Goal: Book appointment/travel/reservation

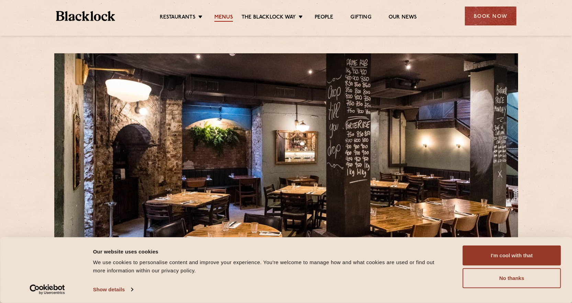
click at [223, 17] on link "Menus" at bounding box center [223, 18] width 19 height 8
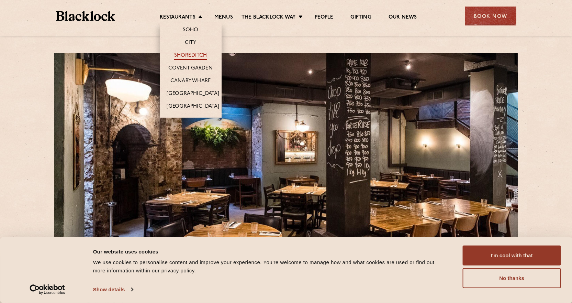
click at [197, 55] on link "Shoreditch" at bounding box center [190, 56] width 33 height 8
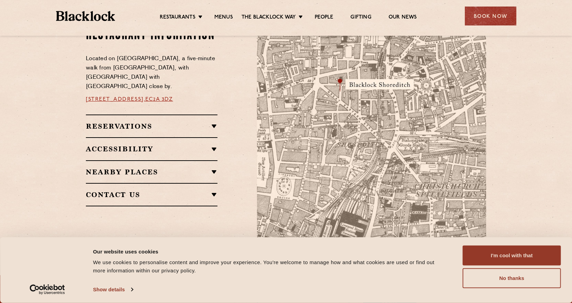
scroll to position [412, 0]
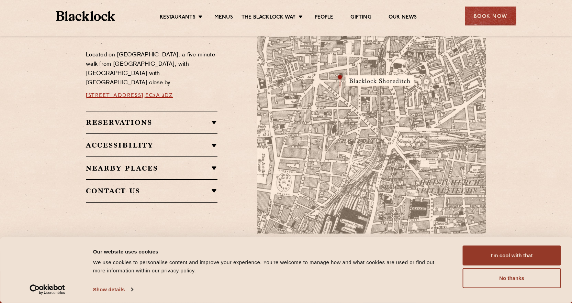
click at [199, 120] on h2 "Reservations" at bounding box center [152, 122] width 132 height 8
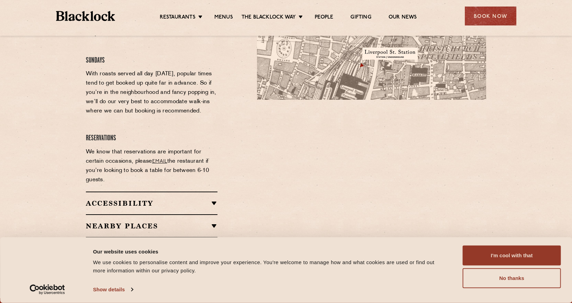
scroll to position [550, 0]
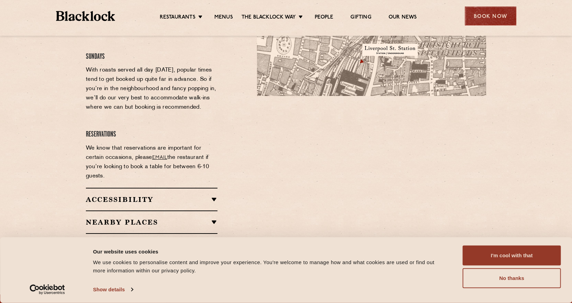
click at [492, 15] on div "Book Now" at bounding box center [491, 16] width 52 height 19
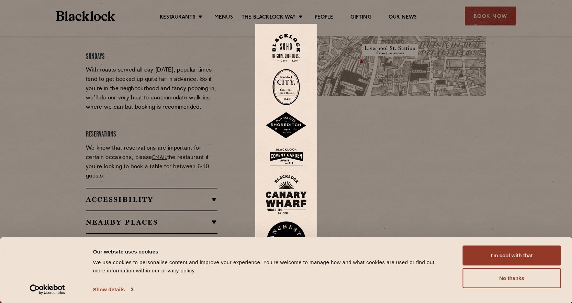
click at [294, 122] on img at bounding box center [286, 125] width 41 height 27
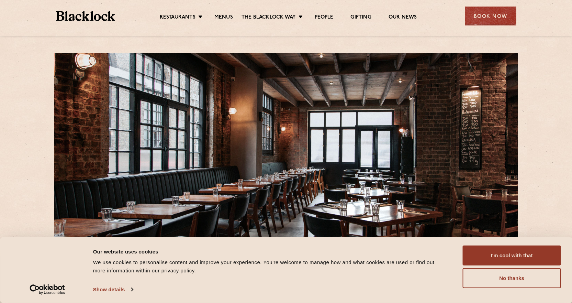
scroll to position [459, 0]
